Goal: Transaction & Acquisition: Purchase product/service

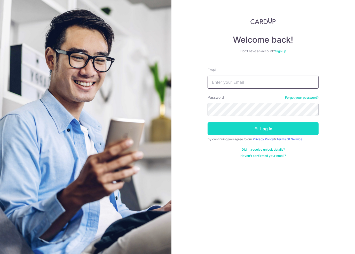
type input "[PERSON_NAME][EMAIL_ADDRESS][DOMAIN_NAME]"
click at [231, 125] on button "Log in" at bounding box center [263, 128] width 111 height 13
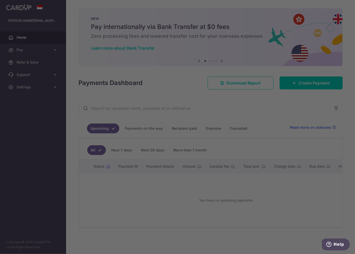
click at [38, 50] on div at bounding box center [179, 128] width 359 height 257
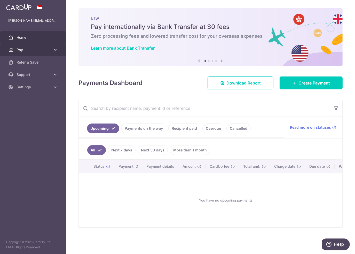
click at [20, 50] on span "Pay" at bounding box center [34, 49] width 34 height 5
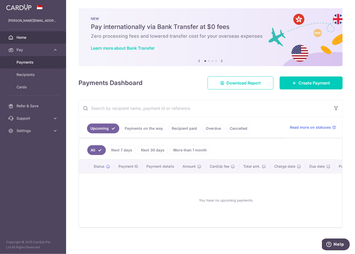
click at [27, 62] on span "Payments" at bounding box center [34, 62] width 34 height 5
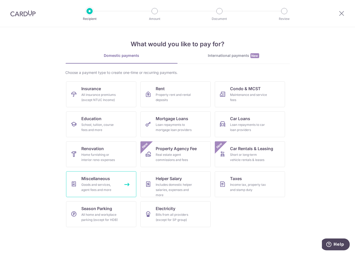
click at [88, 180] on span "Miscellaneous" at bounding box center [96, 178] width 29 height 6
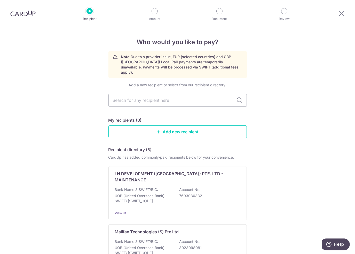
click at [55, 42] on div "Who would you like to pay? Note: Due to a provider issue, EUR (selected countri…" at bounding box center [177, 251] width 355 height 448
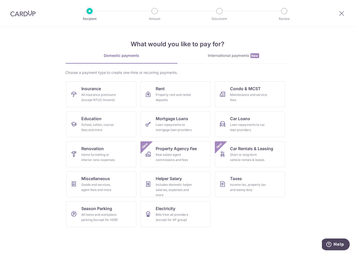
click at [227, 231] on section "What would you like to pay for? Domestic payments International payments New Ch…" at bounding box center [177, 140] width 355 height 227
click at [30, 223] on section "What would you like to pay for? Domestic payments International payments New Ch…" at bounding box center [177, 140] width 355 height 227
click at [55, 166] on section "What would you like to pay for? Domestic payments International payments New Ch…" at bounding box center [177, 140] width 355 height 227
click at [115, 194] on link "Miscellaneous Goods and services, agent fees and more" at bounding box center [101, 184] width 70 height 26
